Goal: Task Accomplishment & Management: Use online tool/utility

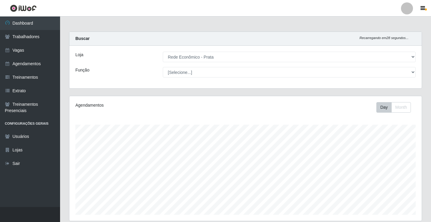
select select "192"
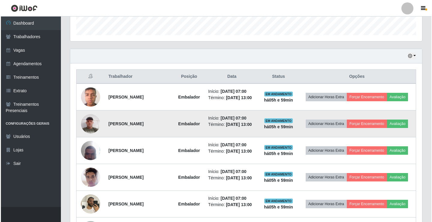
scroll to position [190, 0]
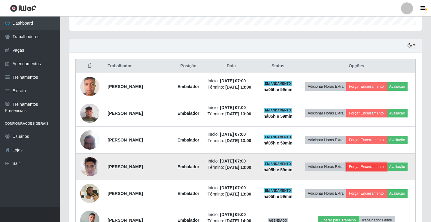
click at [357, 167] on button "Forçar Encerramento" at bounding box center [366, 166] width 40 height 8
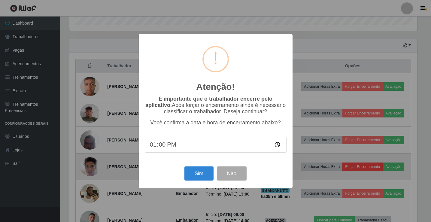
scroll to position [125, 349]
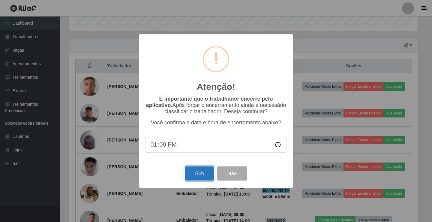
click at [211, 176] on button "Sim" at bounding box center [199, 173] width 29 height 14
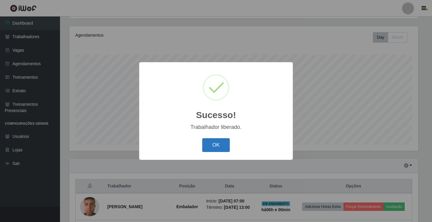
click at [219, 141] on button "OK" at bounding box center [216, 145] width 28 height 14
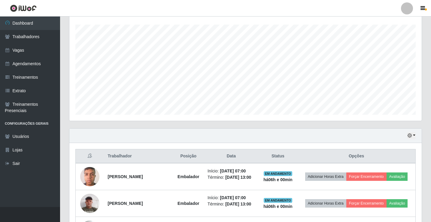
scroll to position [130, 0]
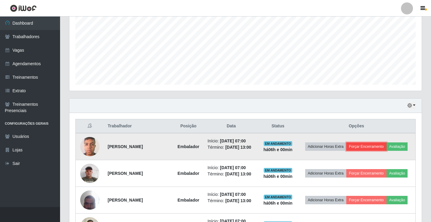
click at [361, 145] on button "Forçar Encerramento" at bounding box center [366, 146] width 40 height 8
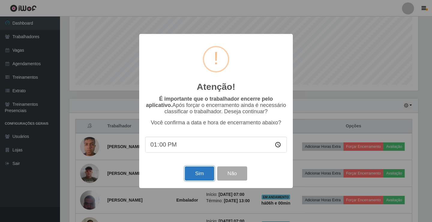
click at [201, 178] on button "Sim" at bounding box center [199, 173] width 29 height 14
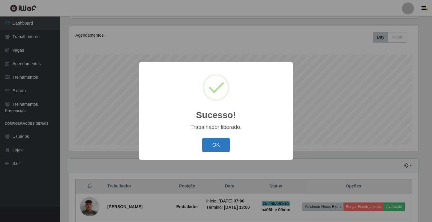
click at [207, 149] on button "OK" at bounding box center [216, 145] width 28 height 14
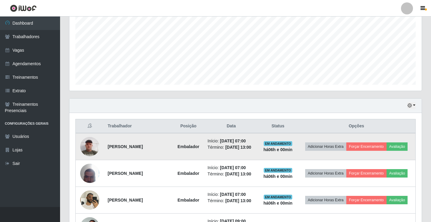
scroll to position [160, 0]
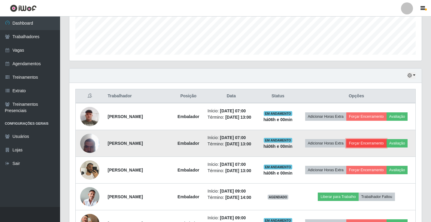
click at [364, 139] on button "Forçar Encerramento" at bounding box center [366, 143] width 40 height 8
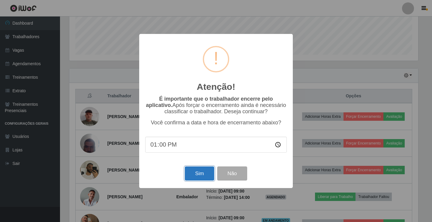
click at [209, 171] on button "Sim" at bounding box center [199, 173] width 29 height 14
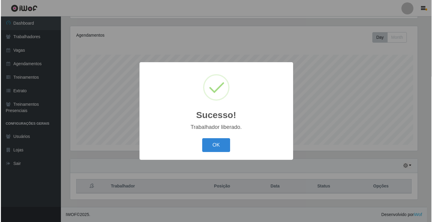
scroll to position [0, 0]
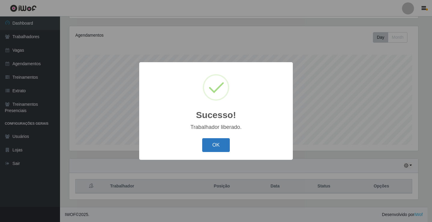
click at [209, 150] on button "OK" at bounding box center [216, 145] width 28 height 14
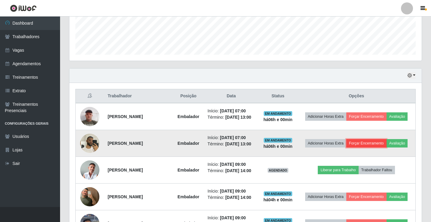
click at [367, 141] on button "Forçar Encerramento" at bounding box center [366, 143] width 40 height 8
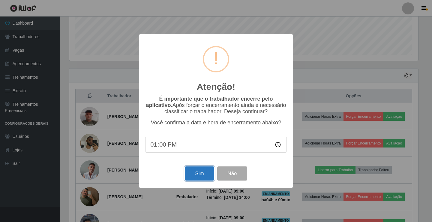
click at [207, 176] on button "Sim" at bounding box center [199, 173] width 29 height 14
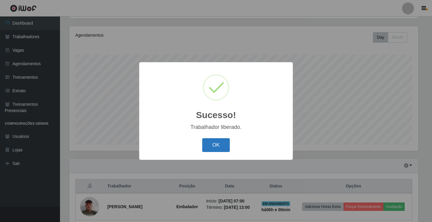
click at [207, 143] on button "OK" at bounding box center [216, 145] width 28 height 14
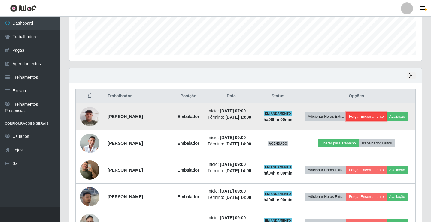
click at [362, 117] on button "Forçar Encerramento" at bounding box center [366, 116] width 40 height 8
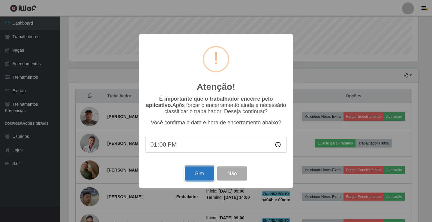
click at [193, 171] on button "Sim" at bounding box center [199, 173] width 29 height 14
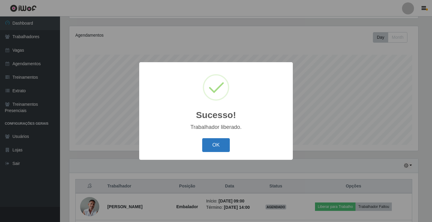
click at [218, 145] on button "OK" at bounding box center [216, 145] width 28 height 14
